Goal: Task Accomplishment & Management: Complete application form

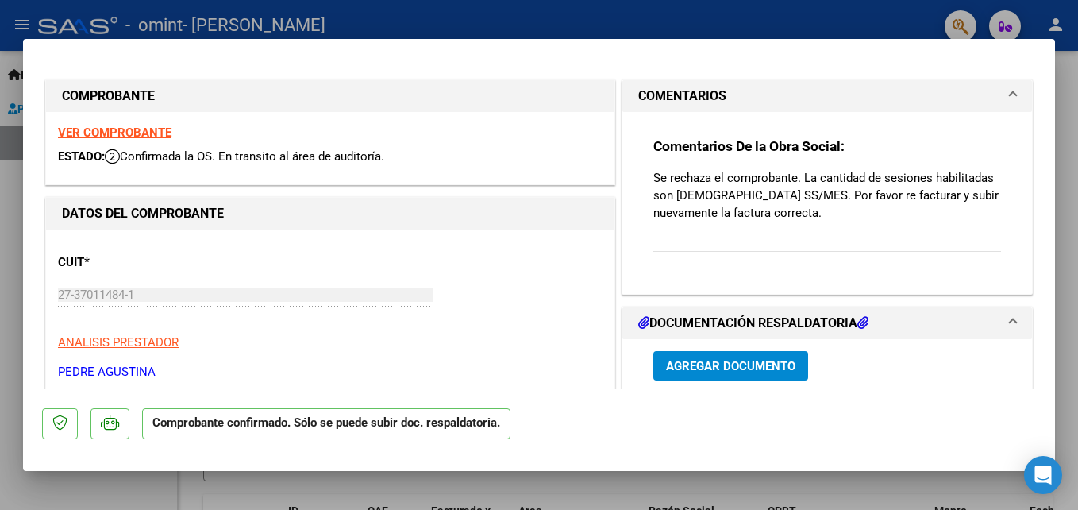
click at [1068, 354] on div at bounding box center [539, 255] width 1078 height 510
type input "$ 0,00"
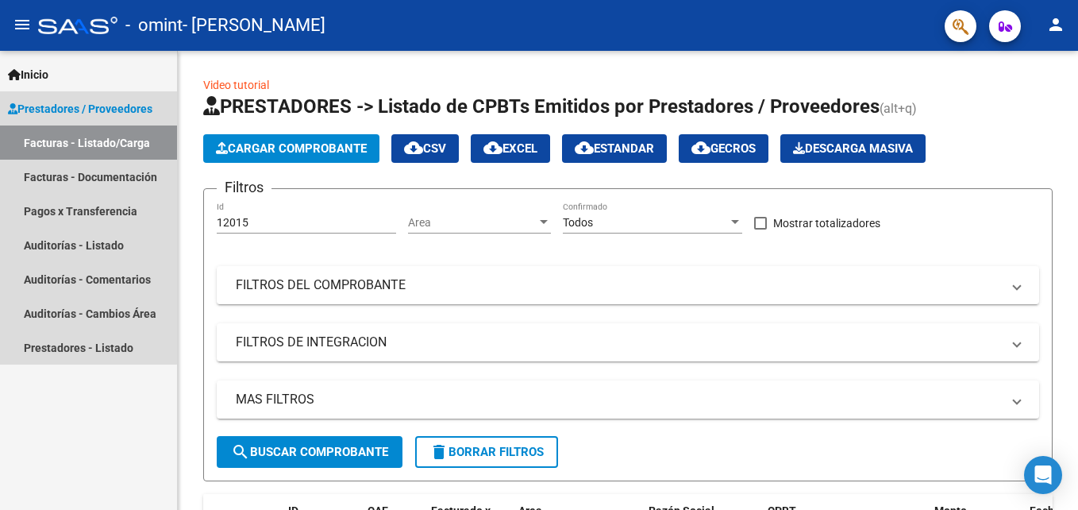
click at [79, 133] on link "Facturas - Listado/Carga" at bounding box center [88, 142] width 177 height 34
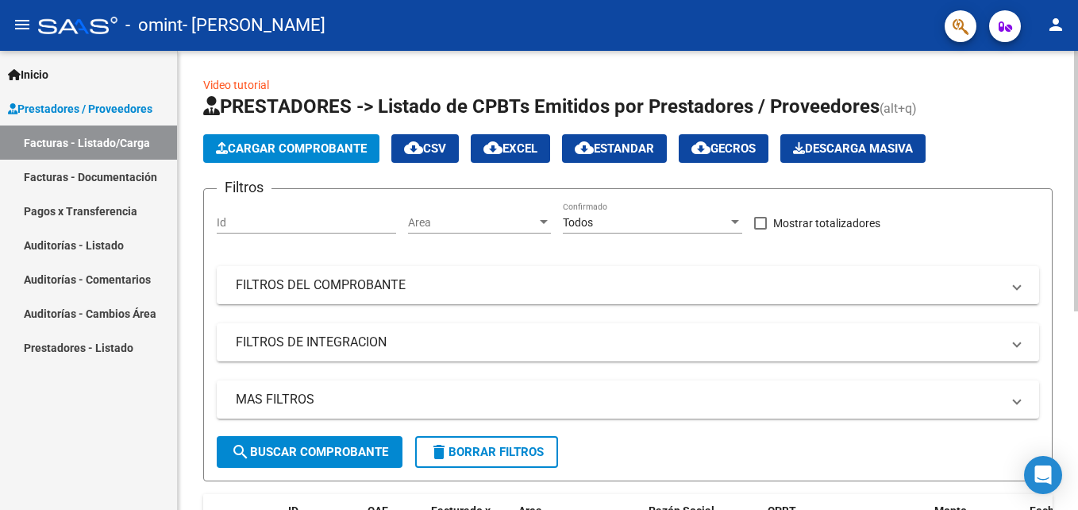
scroll to position [349, 0]
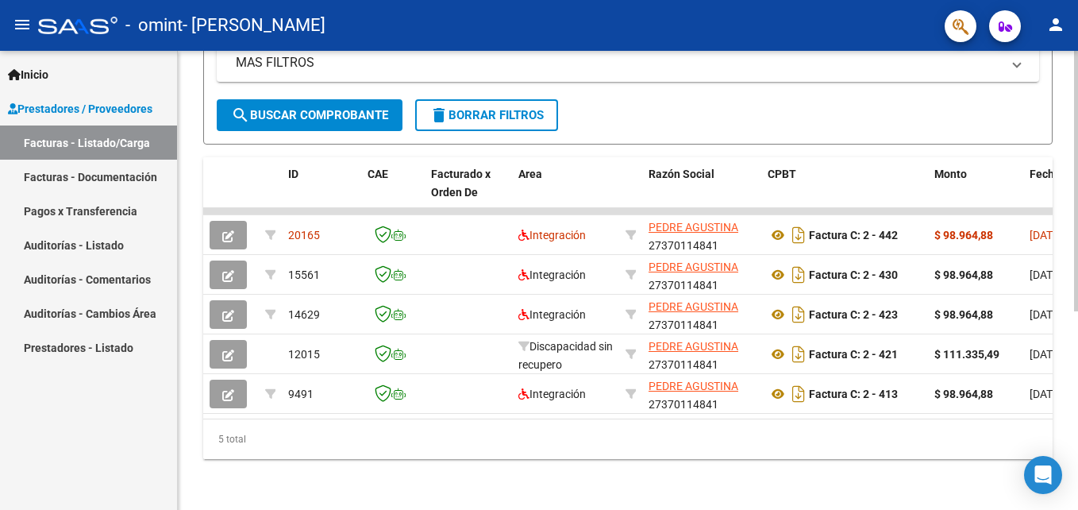
click at [1075, 400] on div at bounding box center [1077, 280] width 4 height 459
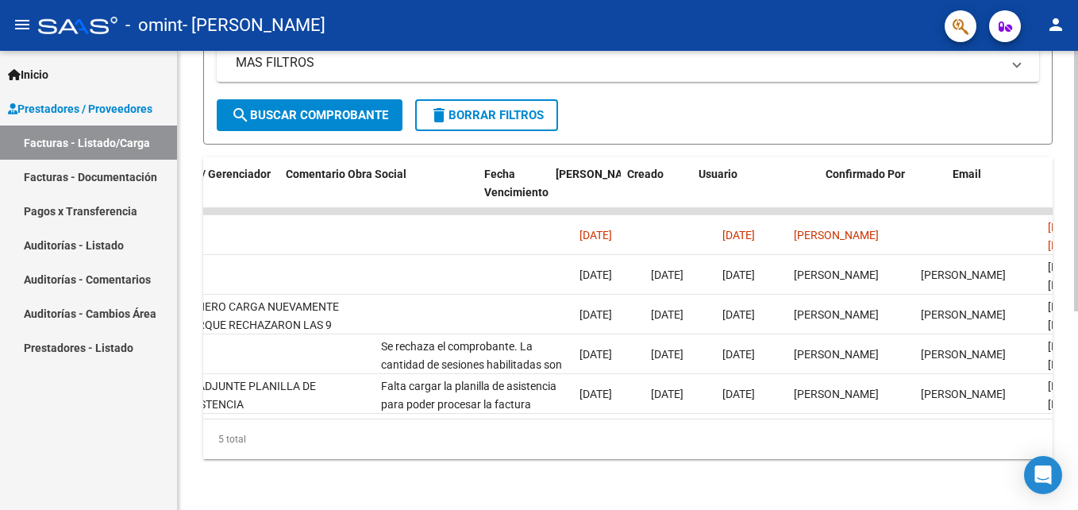
scroll to position [0, 2498]
